Goal: Task Accomplishment & Management: Manage account settings

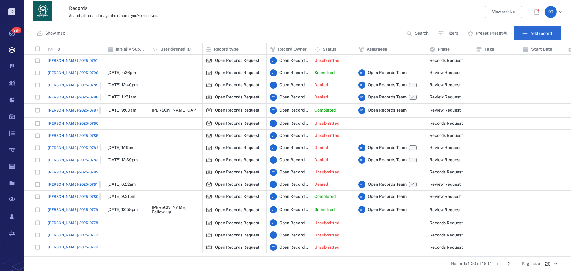
click at [68, 65] on div "[PERSON_NAME]-2025-0791" at bounding box center [74, 61] width 53 height 12
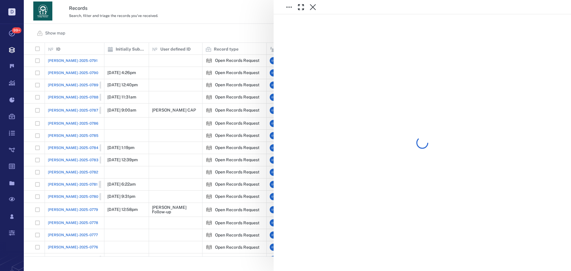
click at [116, 39] on div at bounding box center [297, 135] width 547 height 271
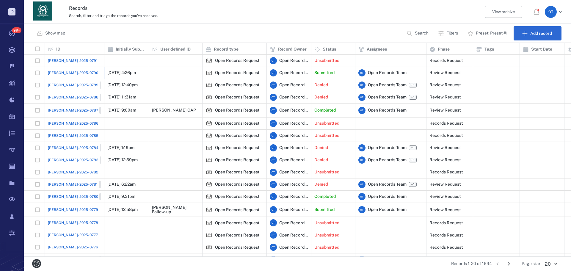
click at [54, 77] on div "[PERSON_NAME]-2025-0790" at bounding box center [74, 73] width 53 height 12
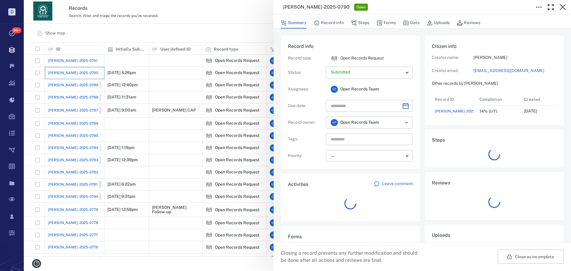
scroll to position [5, 5]
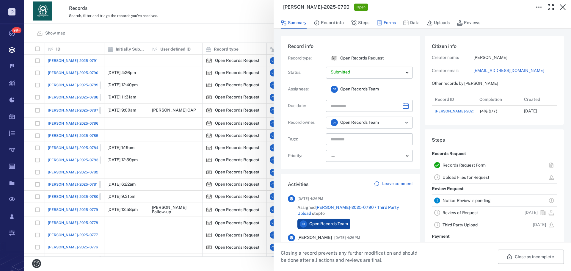
click at [379, 22] on icon "button" at bounding box center [379, 23] width 6 height 6
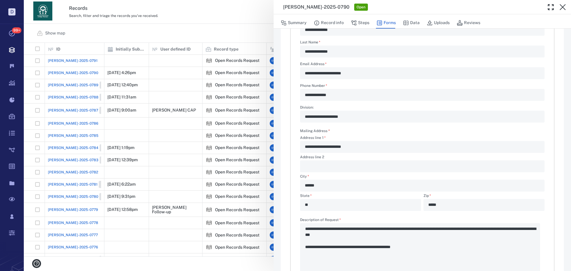
scroll to position [88, 0]
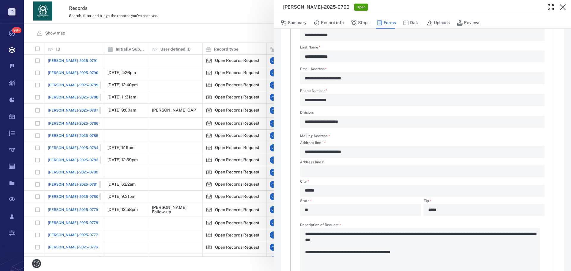
click at [368, 89] on label "Phone Number   *" at bounding box center [422, 91] width 244 height 5
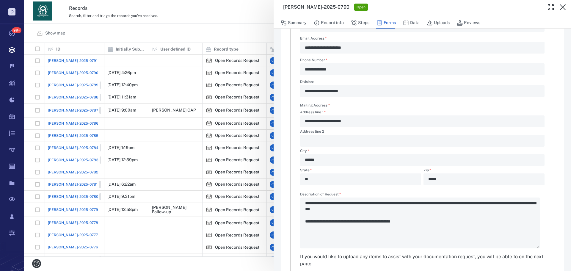
scroll to position [148, 0]
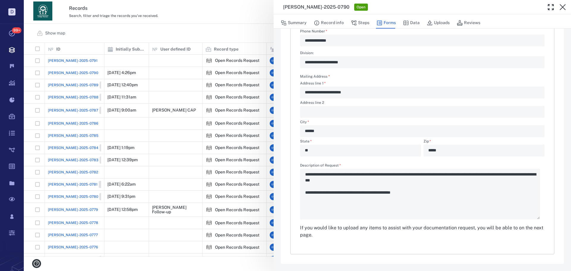
drag, startPoint x: 429, startPoint y: 176, endPoint x: 493, endPoint y: 180, distance: 64.4
click at [493, 180] on div "**********" at bounding box center [422, 192] width 244 height 56
drag, startPoint x: 508, startPoint y: 175, endPoint x: 520, endPoint y: 175, distance: 11.9
click at [520, 175] on div "**********" at bounding box center [422, 192] width 244 height 56
drag, startPoint x: 412, startPoint y: 180, endPoint x: 385, endPoint y: 175, distance: 27.4
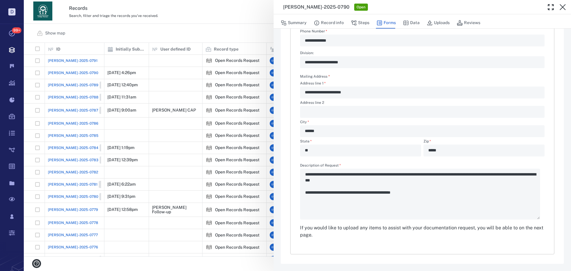
click at [385, 175] on div "**********" at bounding box center [422, 192] width 244 height 56
drag, startPoint x: 400, startPoint y: 175, endPoint x: 412, endPoint y: 173, distance: 11.7
click at [412, 173] on div "**********" at bounding box center [422, 192] width 244 height 56
drag, startPoint x: 321, startPoint y: 16, endPoint x: 323, endPoint y: 20, distance: 4.4
click at [323, 20] on div "Summary Record info Steps Forms Data Uploads Reviews" at bounding box center [422, 21] width 297 height 14
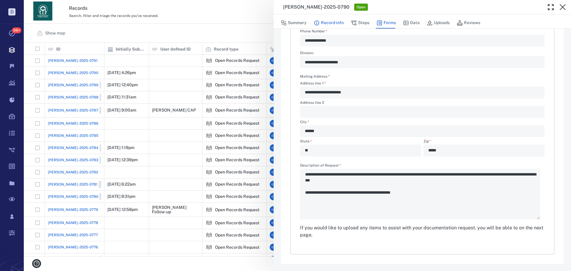
click at [323, 20] on button "Record info" at bounding box center [329, 22] width 30 height 11
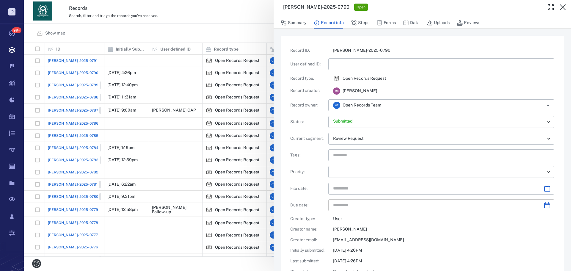
scroll to position [7, 0]
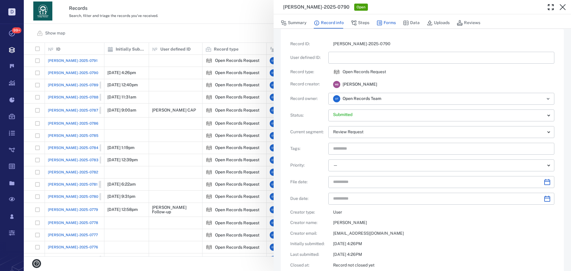
click at [381, 24] on icon "button" at bounding box center [379, 23] width 5 height 5
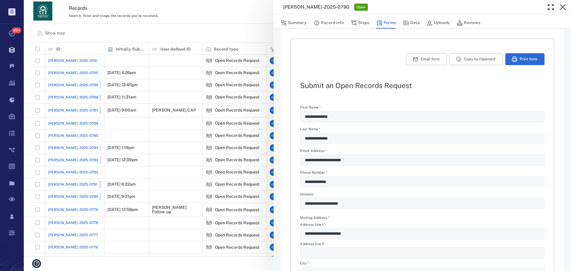
type textarea "*"
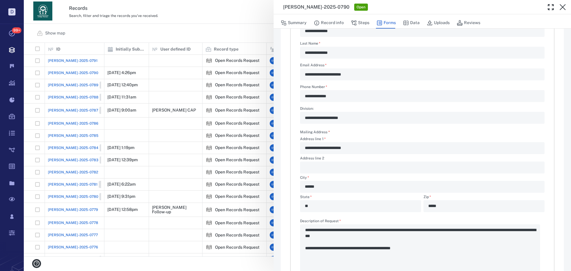
scroll to position [64, 0]
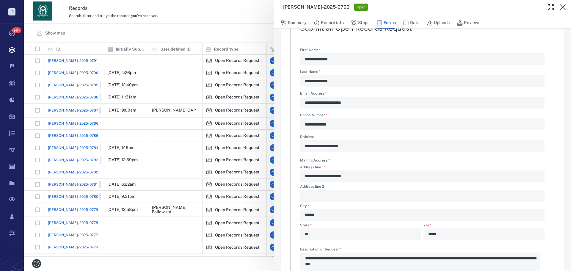
click at [301, 105] on div "**********" at bounding box center [422, 103] width 244 height 12
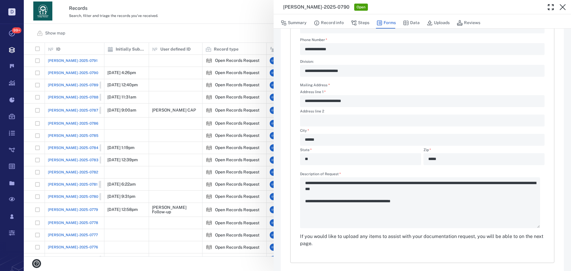
scroll to position [148, 0]
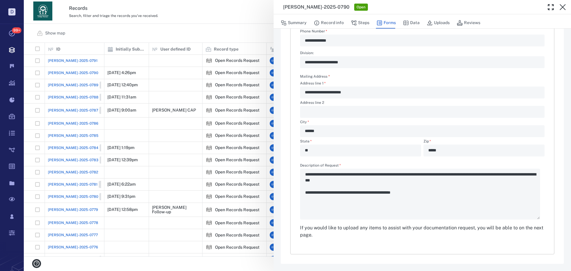
drag, startPoint x: 415, startPoint y: 191, endPoint x: 359, endPoint y: 171, distance: 58.9
click at [359, 171] on div "**********" at bounding box center [422, 192] width 244 height 56
click at [359, 174] on div "**********" at bounding box center [422, 192] width 244 height 56
drag, startPoint x: 416, startPoint y: 181, endPoint x: 365, endPoint y: 176, distance: 50.8
click at [365, 176] on div "**********" at bounding box center [422, 192] width 244 height 56
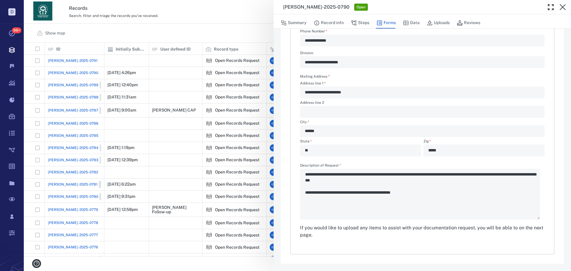
scroll to position [0, 0]
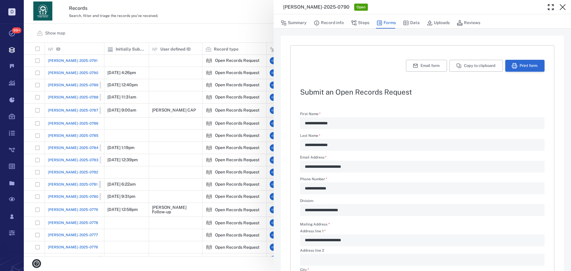
drag, startPoint x: 472, startPoint y: 62, endPoint x: 529, endPoint y: 68, distance: 58.0
click at [472, 62] on button "Copy to clipboard" at bounding box center [476, 66] width 54 height 12
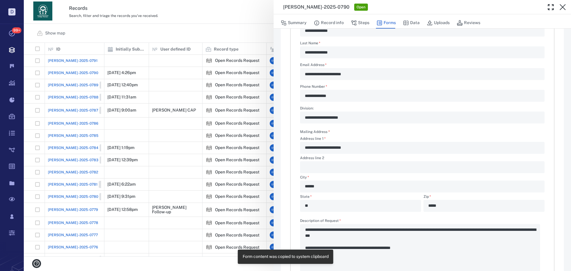
scroll to position [93, 0]
drag, startPoint x: 159, startPoint y: 25, endPoint x: 108, endPoint y: 8, distance: 54.1
click at [159, 25] on div "**********" at bounding box center [297, 135] width 547 height 271
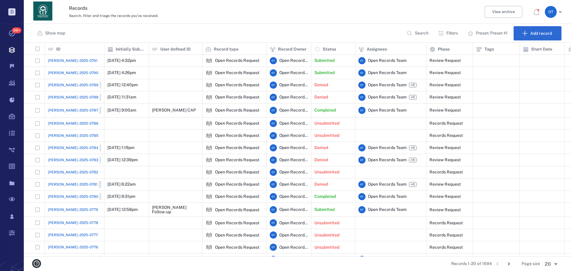
click at [70, 62] on span "[PERSON_NAME]-2025-0791" at bounding box center [73, 60] width 50 height 5
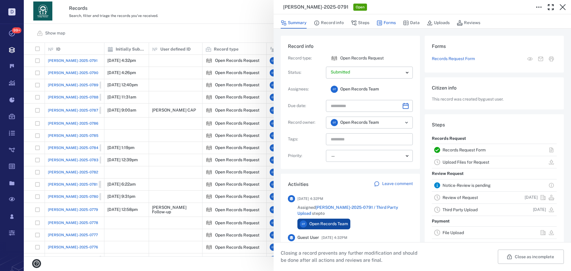
click at [395, 23] on button "Forms" at bounding box center [385, 22] width 19 height 11
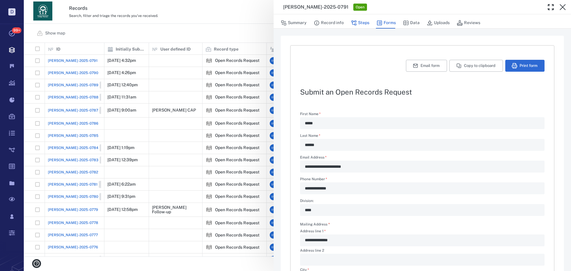
drag, startPoint x: 360, startPoint y: 26, endPoint x: 362, endPoint y: 24, distance: 3.2
click at [360, 26] on button "Steps" at bounding box center [360, 22] width 18 height 11
click at [362, 24] on button "Steps" at bounding box center [360, 22] width 18 height 11
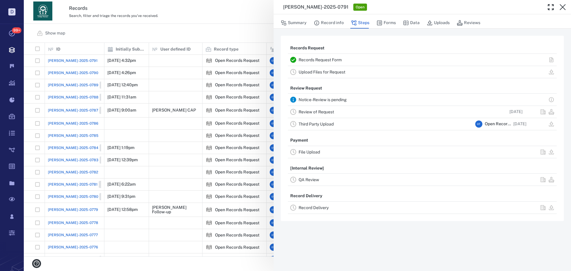
click at [326, 113] on link "Review of Request" at bounding box center [316, 111] width 35 height 5
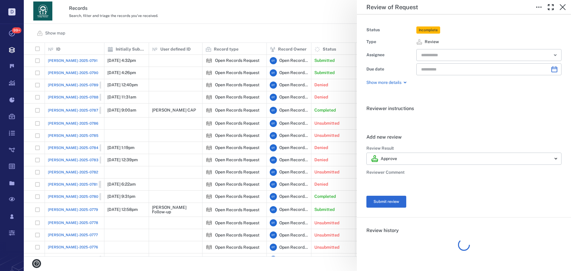
type input "**********"
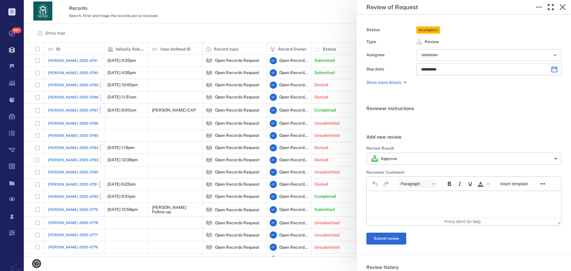
click at [447, 55] on input "text" at bounding box center [481, 55] width 123 height 8
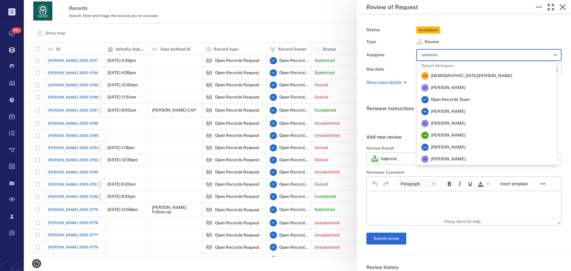
click at [448, 109] on span "Rochelle Stembridge" at bounding box center [448, 112] width 34 height 6
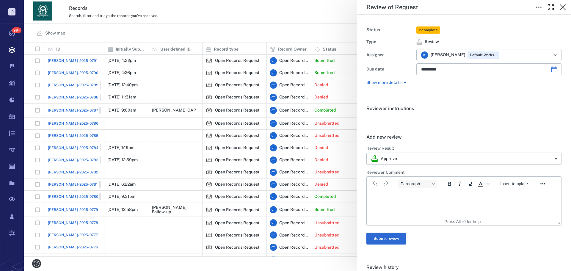
click at [244, 25] on div "**********" at bounding box center [297, 135] width 547 height 271
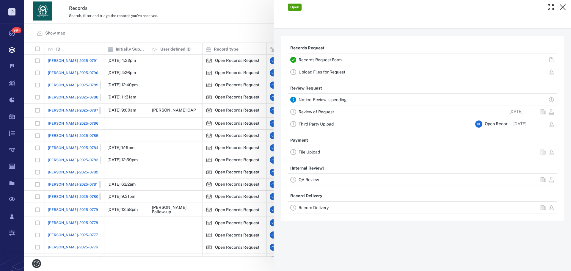
click at [59, 70] on div "Open Records Request Records Request Form Upload Files for Request Review Reque…" at bounding box center [297, 135] width 547 height 271
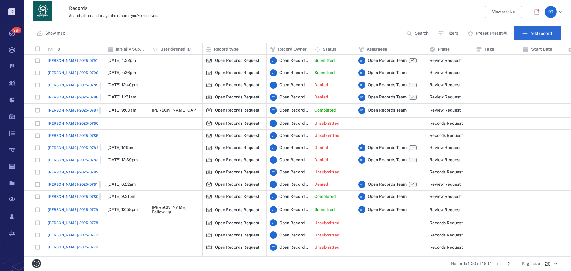
click at [69, 73] on span "[PERSON_NAME]-2025-0790" at bounding box center [73, 72] width 50 height 5
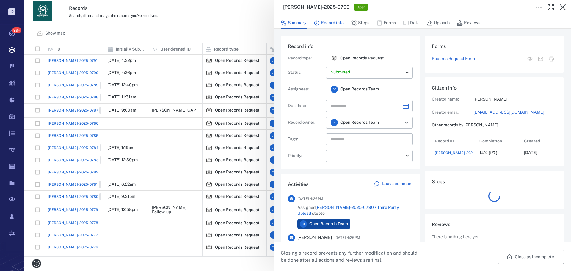
scroll to position [24, 118]
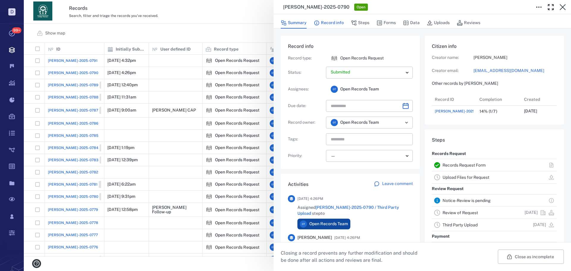
click at [330, 19] on button "Record info" at bounding box center [329, 22] width 30 height 11
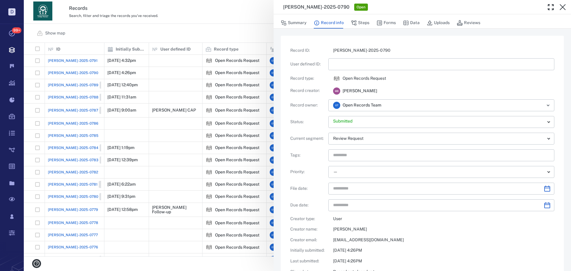
click at [351, 68] on input "text" at bounding box center [441, 64] width 216 height 12
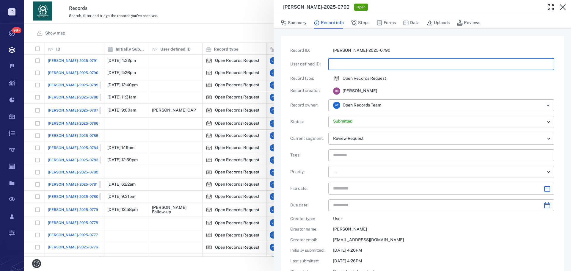
type input "*"
type input "**********"
click at [159, 20] on div "**********" at bounding box center [297, 135] width 547 height 271
click at [181, 22] on div "Records Search, filter and triage the records you've received. View archive O T" at bounding box center [297, 12] width 547 height 24
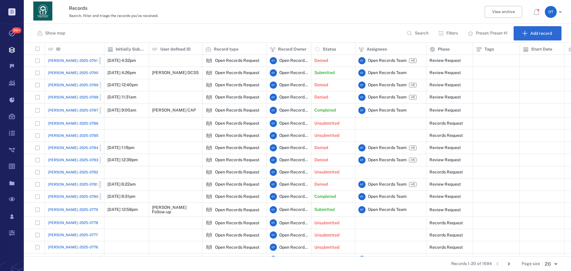
click at [64, 63] on div "[PERSON_NAME]-2025-0791 Closed" at bounding box center [81, 60] width 67 height 7
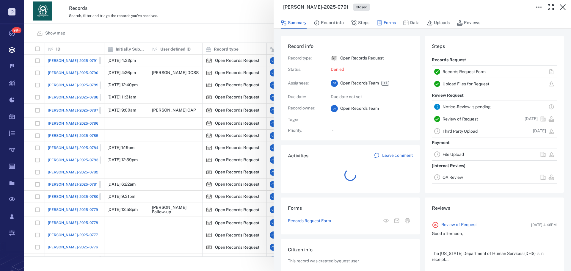
click at [393, 23] on button "Forms" at bounding box center [385, 22] width 19 height 11
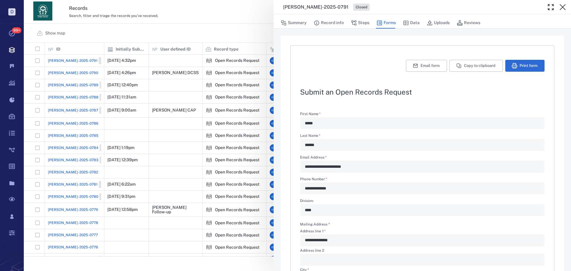
scroll to position [160, 0]
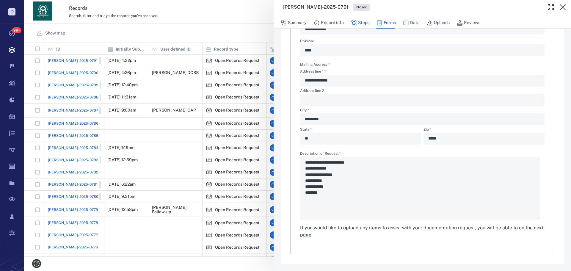
click at [357, 22] on button "Steps" at bounding box center [360, 22] width 18 height 11
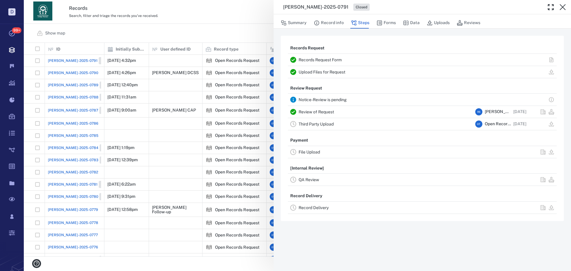
click at [323, 106] on div "Review of Request R S Rochelle Stembridge 10/13/2025" at bounding box center [422, 112] width 269 height 12
click at [235, 33] on div "ORR-2025-0791 Closed Summary Record info Steps Forms Data Uploads Reviews Recor…" at bounding box center [297, 135] width 547 height 271
click at [235, 33] on div "Show map Search Filters Preset: Preset #1 Add record" at bounding box center [297, 33] width 547 height 19
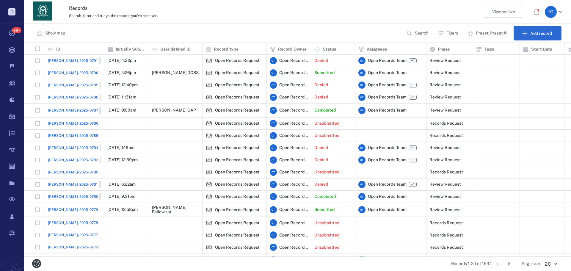
click at [235, 33] on div "Show map Search Filters Preset: Preset #1 Add record" at bounding box center [297, 33] width 547 height 19
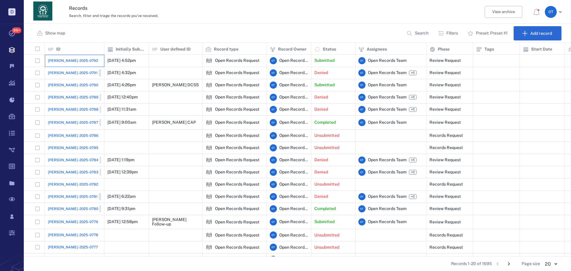
click at [78, 59] on div "[PERSON_NAME]-2025-0792" at bounding box center [74, 61] width 53 height 12
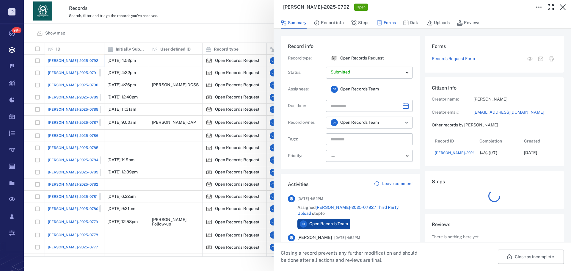
scroll to position [24, 118]
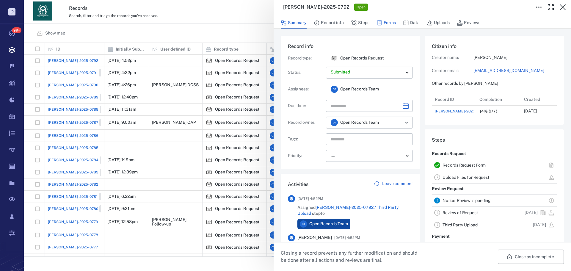
click at [391, 27] on button "Forms" at bounding box center [385, 22] width 19 height 11
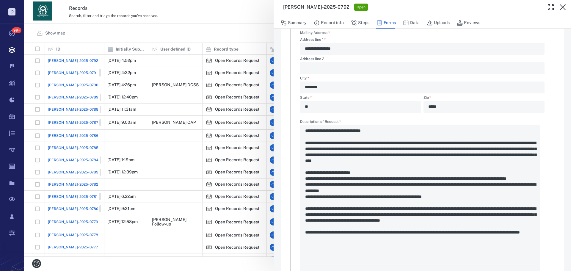
scroll to position [255, 0]
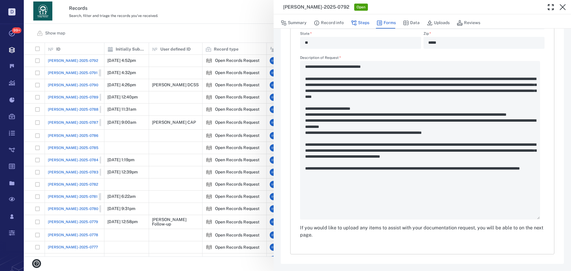
click at [363, 28] on div "Summary Record info Steps Forms Data Uploads Reviews" at bounding box center [422, 21] width 297 height 14
click at [363, 27] on button "Steps" at bounding box center [360, 22] width 18 height 11
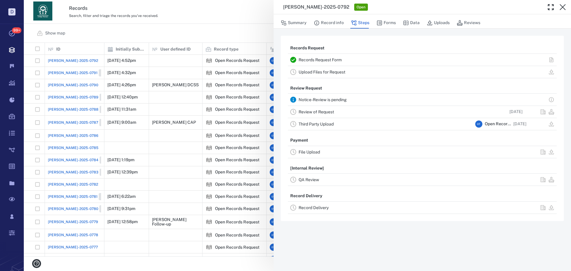
click at [323, 113] on link "Review of Request" at bounding box center [316, 111] width 35 height 5
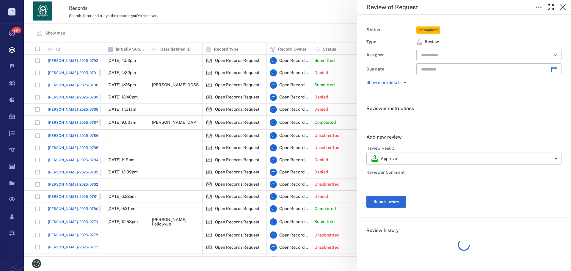
type input "**********"
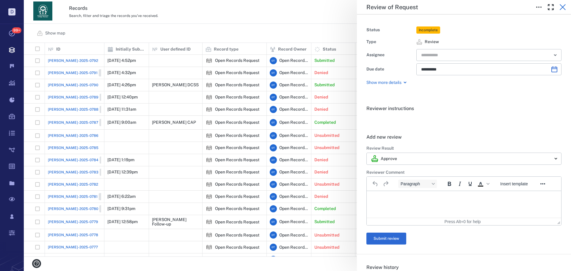
click at [563, 5] on icon "button" at bounding box center [562, 7] width 7 height 7
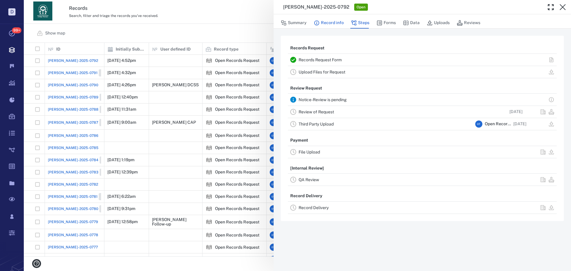
click at [324, 21] on button "Record info" at bounding box center [329, 22] width 30 height 11
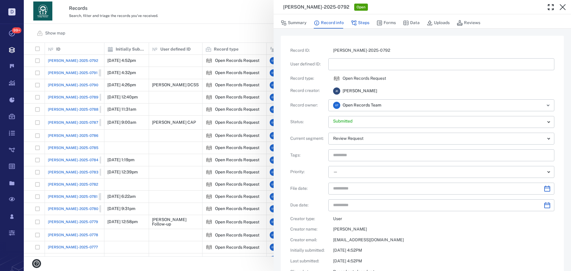
click at [361, 23] on button "Steps" at bounding box center [360, 22] width 18 height 11
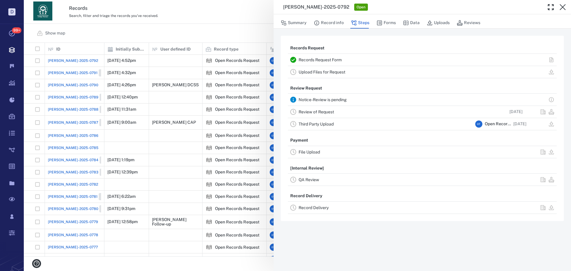
click at [315, 112] on link "Review of Request" at bounding box center [316, 111] width 35 height 5
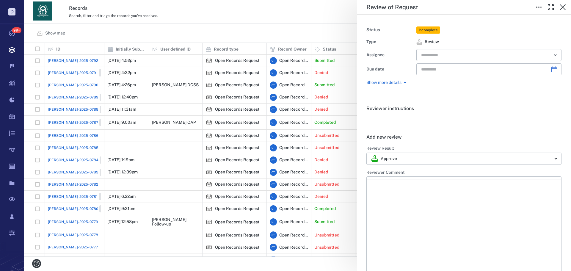
type input "**********"
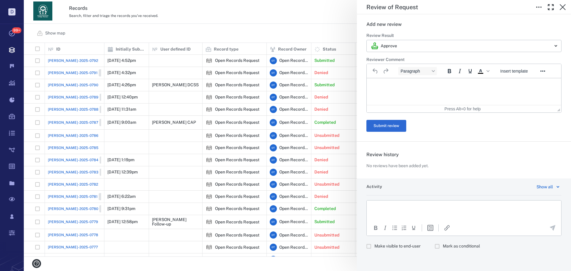
click at [397, 240] on div "To open the popup, press Shift+Enter To open the popup, press Shift+Enter Make …" at bounding box center [463, 226] width 195 height 52
click at [396, 246] on span "Make visible to end-user" at bounding box center [397, 246] width 46 height 6
click at [123, 109] on div "**********" at bounding box center [297, 135] width 547 height 271
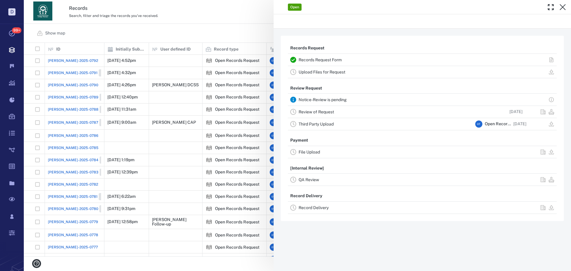
click at [78, 221] on div "Open Records Request Records Request Form Upload Files for Request Review Reque…" at bounding box center [297, 135] width 547 height 271
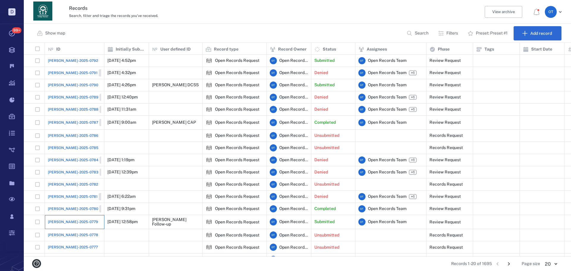
click at [53, 222] on div "[PERSON_NAME]-2025-0779" at bounding box center [74, 222] width 53 height 12
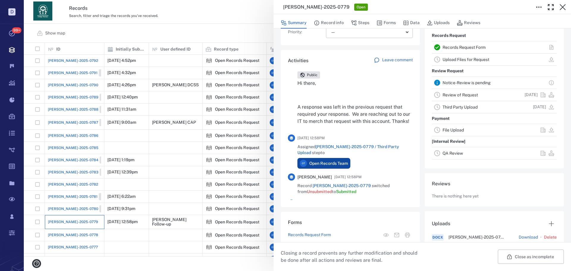
scroll to position [373, 0]
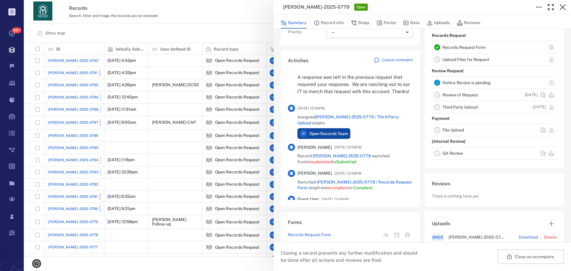
click at [202, 23] on div "[PERSON_NAME]-2025-0779 Open Summary Record info Steps Forms Data Uploads Revie…" at bounding box center [297, 135] width 547 height 271
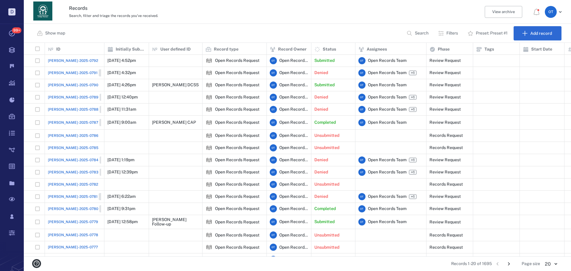
click at [418, 33] on p "Search" at bounding box center [422, 33] width 14 height 6
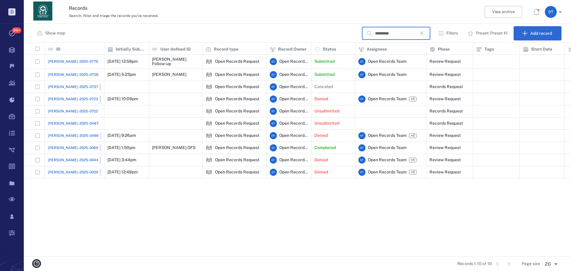
type input "*********"
click at [62, 73] on span "[PERSON_NAME]-2025-0738" at bounding box center [73, 74] width 51 height 5
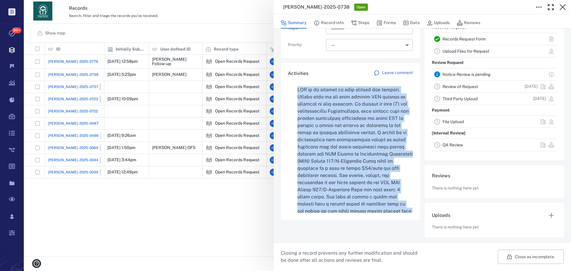
scroll to position [529, 0]
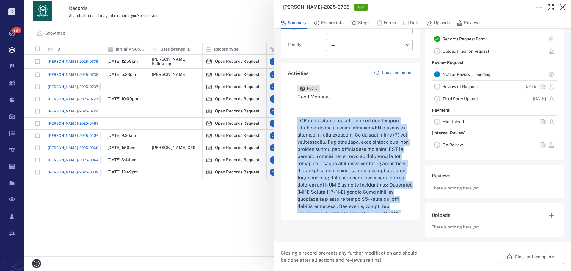
drag, startPoint x: 313, startPoint y: 156, endPoint x: 296, endPoint y: 117, distance: 42.5
click at [296, 117] on div "Open Records Team [DATE] 8:16AM Commented [PERSON_NAME]-2025-0738 / Records Req…" at bounding box center [422, 83] width 269 height 317
copy div "DHS is in receipt of your request for records. Please note we can only provide …"
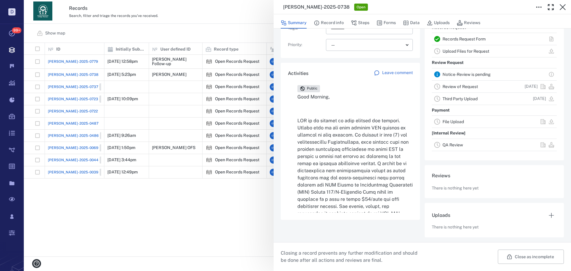
click at [251, 34] on div "[PERSON_NAME]-2025-0738 Open Summary Record info Steps Forms Data Uploads Revie…" at bounding box center [297, 135] width 547 height 271
click at [228, 29] on div "[PERSON_NAME]-2025-0738 Open Summary Record info Steps Forms Data Uploads Revie…" at bounding box center [297, 135] width 547 height 271
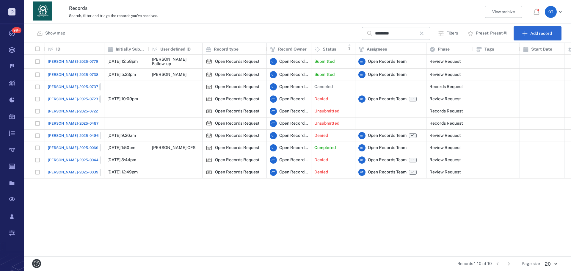
drag, startPoint x: 421, startPoint y: 34, endPoint x: 328, endPoint y: 47, distance: 94.3
click at [421, 34] on icon "button" at bounding box center [421, 33] width 7 height 7
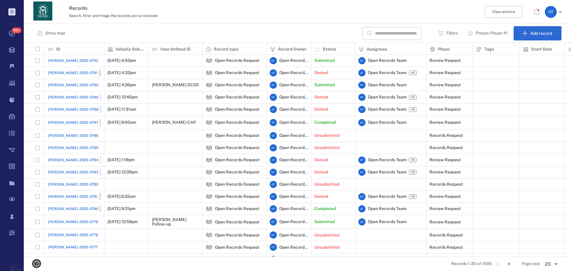
click at [66, 59] on span "[PERSON_NAME]-2025-0792" at bounding box center [73, 60] width 50 height 5
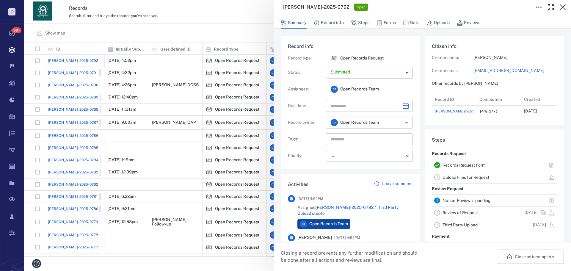
scroll to position [24, 118]
click at [329, 26] on button "Record info" at bounding box center [329, 22] width 30 height 11
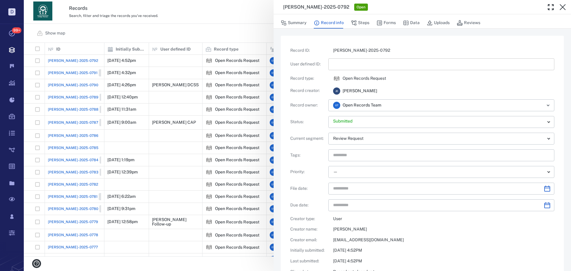
click at [340, 61] on input "text" at bounding box center [441, 64] width 216 height 12
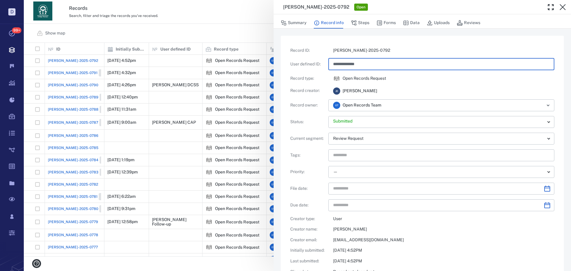
type input "**********"
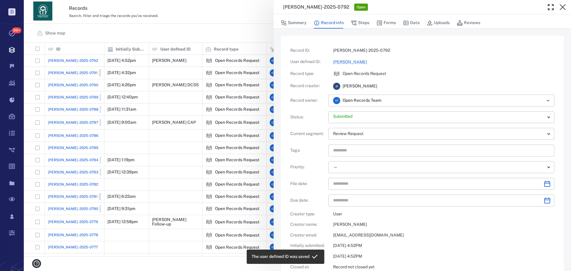
click at [350, 18] on div "Summary Record info Steps Forms Data Uploads Reviews" at bounding box center [422, 23] width 283 height 12
click at [354, 20] on icon "button" at bounding box center [354, 23] width 6 height 6
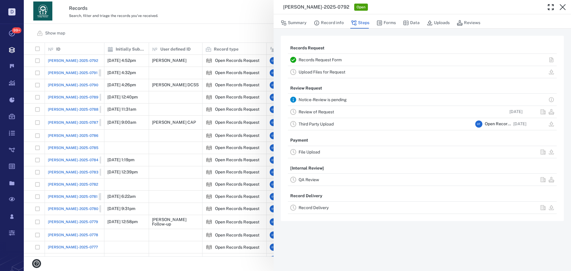
click at [319, 113] on link "Review of Request" at bounding box center [316, 111] width 35 height 5
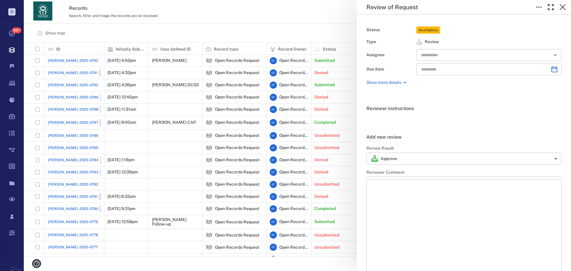
type input "**********"
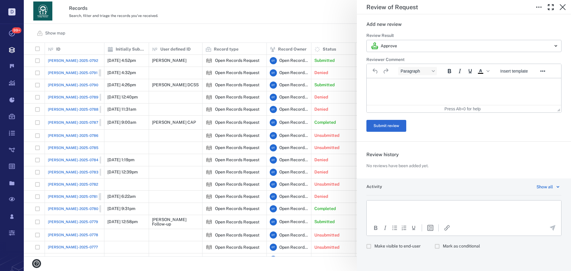
click at [402, 250] on label "Make visible to end-user" at bounding box center [391, 246] width 57 height 11
click at [399, 221] on div "To open the popup, press Shift+Enter To open the popup, press Shift+Enter" at bounding box center [464, 228] width 194 height 14
click at [401, 210] on p "Rich Text Area. Press ALT-0 for help." at bounding box center [464, 207] width 184 height 5
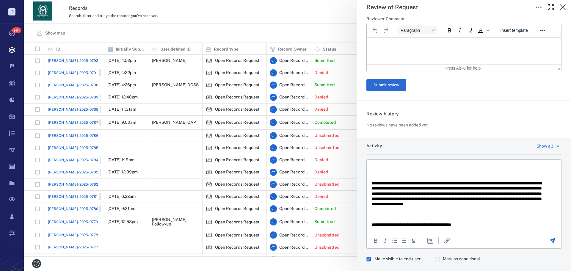
scroll to position [136, 0]
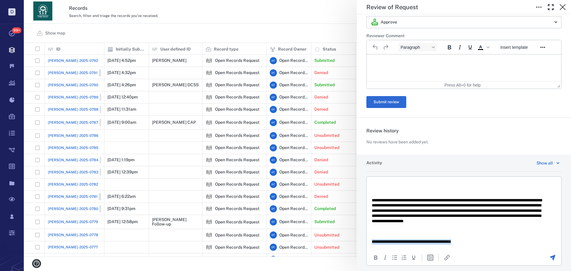
drag, startPoint x: 448, startPoint y: 243, endPoint x: 365, endPoint y: 239, distance: 82.7
click at [367, 239] on html "**********" at bounding box center [464, 148] width 194 height 201
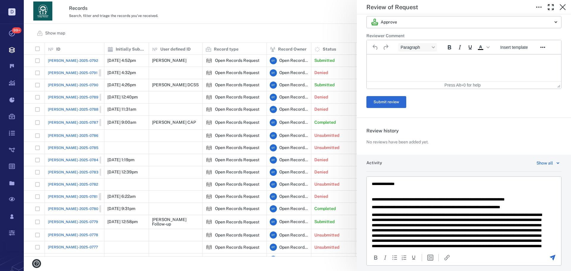
scroll to position [30, 0]
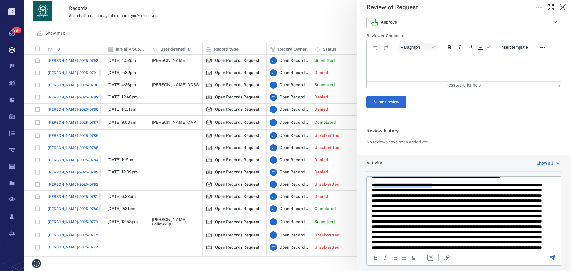
drag, startPoint x: 374, startPoint y: 184, endPoint x: 427, endPoint y: 187, distance: 53.0
click at [441, 187] on p "Rich Text Area. Press ALT-0 for help." at bounding box center [459, 235] width 175 height 104
drag, startPoint x: 427, startPoint y: 187, endPoint x: 418, endPoint y: 188, distance: 8.6
click at [427, 187] on p "Rich Text Area. Press ALT-0 for help." at bounding box center [459, 235] width 175 height 104
drag, startPoint x: 416, startPoint y: 189, endPoint x: 387, endPoint y: 185, distance: 28.9
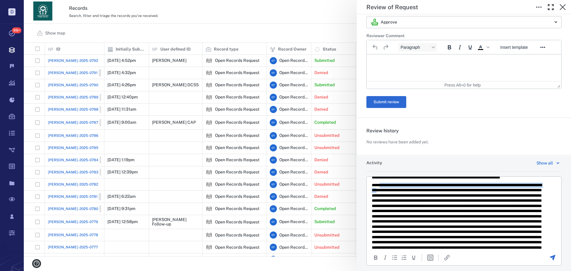
click at [383, 185] on p "Rich Text Area. Press ALT-0 for help." at bounding box center [459, 235] width 175 height 104
click at [449, 189] on p "Rich Text Area. Press ALT-0 for help." at bounding box center [459, 235] width 175 height 104
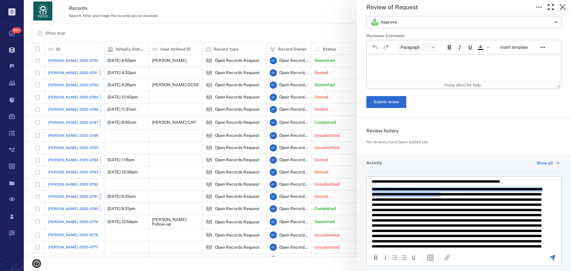
drag, startPoint x: 495, startPoint y: 190, endPoint x: 371, endPoint y: 189, distance: 123.4
click at [371, 189] on html "**********" at bounding box center [464, 251] width 194 height 201
drag, startPoint x: 519, startPoint y: 189, endPoint x: 500, endPoint y: 190, distance: 18.8
click at [500, 190] on p "Rich Text Area. Press ALT-0 for help." at bounding box center [459, 236] width 175 height 99
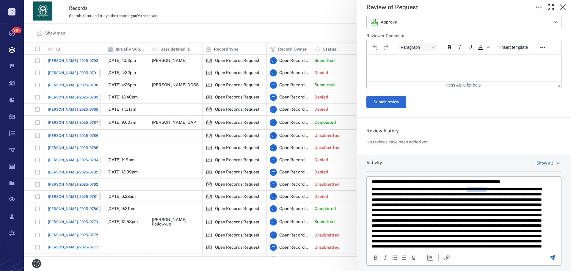
click at [500, 190] on p "Rich Text Area. Press ALT-0 for help." at bounding box center [459, 236] width 175 height 99
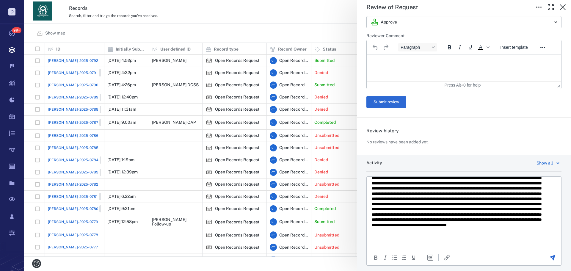
scroll to position [123, 0]
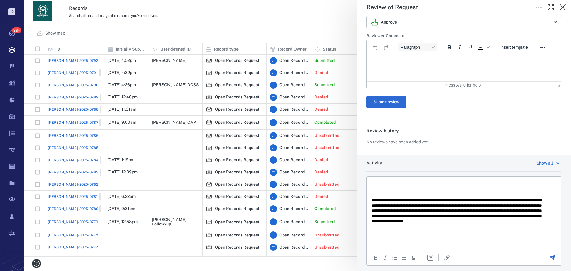
click at [445, 228] on p "**********" at bounding box center [459, 213] width 175 height 31
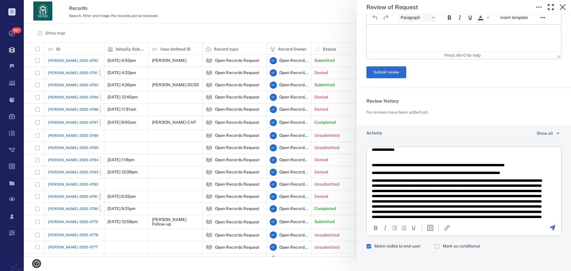
scroll to position [0, 0]
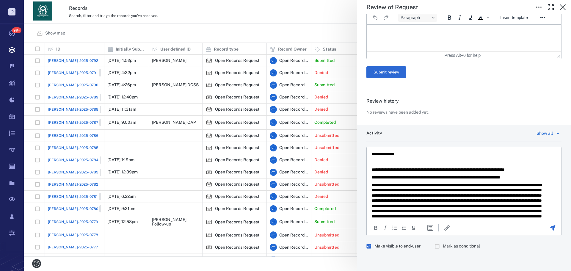
click at [436, 161] on p "Rich Text Area. Press ALT-0 for help." at bounding box center [464, 161] width 184 height 5
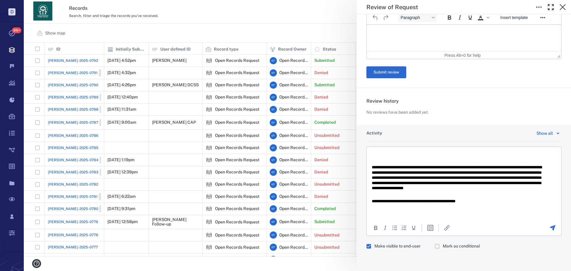
scroll to position [123, 0]
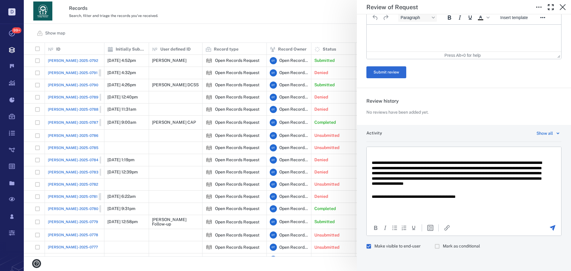
click at [549, 227] on icon "Send the comment" at bounding box center [552, 227] width 7 height 7
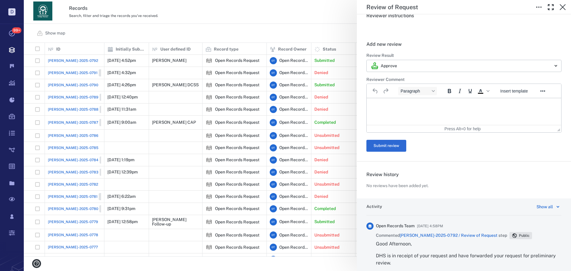
scroll to position [0, 0]
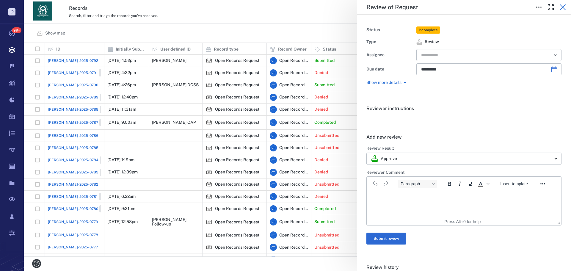
click at [562, 11] on button "button" at bounding box center [563, 7] width 12 height 12
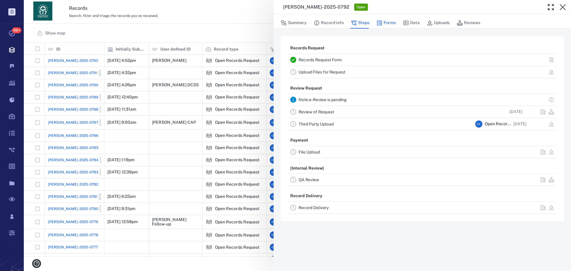
click at [393, 22] on button "Forms" at bounding box center [385, 22] width 19 height 11
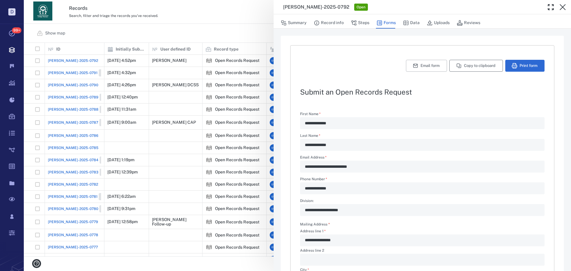
click at [459, 63] on button "Copy to clipboard" at bounding box center [476, 66] width 54 height 12
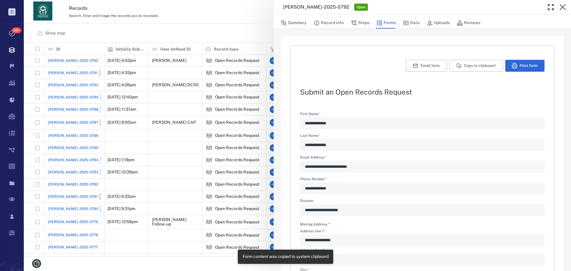
click at [254, 27] on div "**********" at bounding box center [297, 135] width 547 height 271
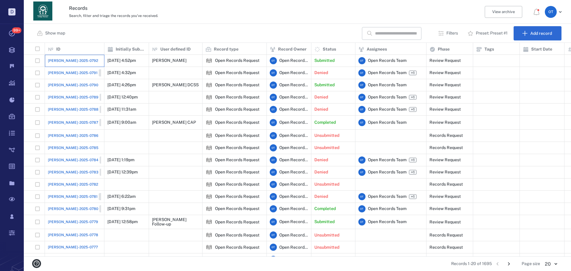
click at [79, 64] on div "[PERSON_NAME]-2025-0792" at bounding box center [74, 61] width 53 height 12
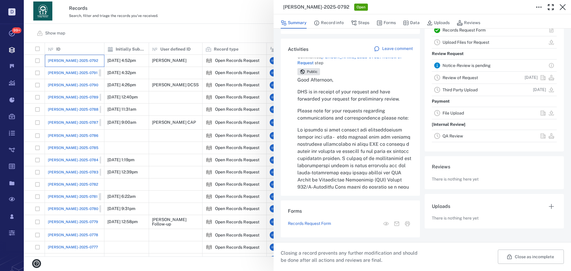
scroll to position [30, 0]
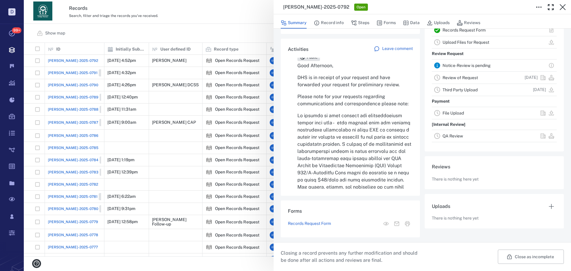
drag, startPoint x: 329, startPoint y: 102, endPoint x: 357, endPoint y: 105, distance: 27.8
click at [357, 105] on p "Please note for your requests regarding communications and correspondence pleas…" at bounding box center [354, 100] width 115 height 14
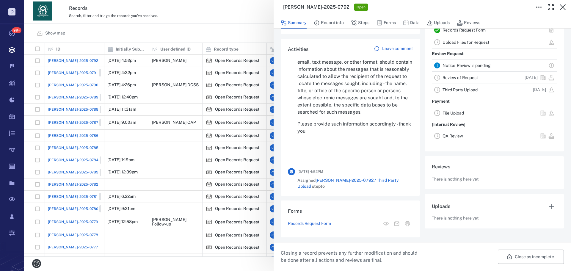
scroll to position [416, 0]
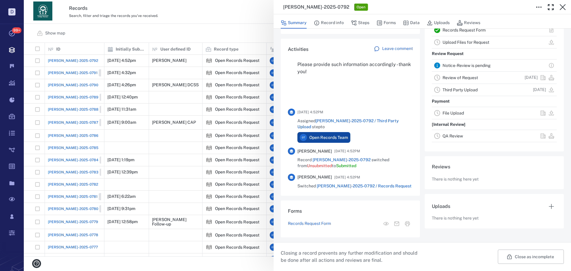
click at [238, 18] on div "[PERSON_NAME]-2025-0792 Open Summary Record info Steps Forms Data Uploads Revie…" at bounding box center [297, 135] width 547 height 271
click at [235, 17] on div "Search, filter and triage the records you've received." at bounding box center [271, 15] width 405 height 7
